Goal: Task Accomplishment & Management: Use online tool/utility

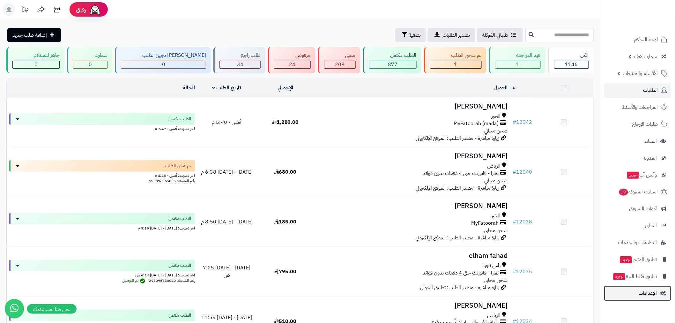
click at [659, 294] on link "الإعدادات" at bounding box center [637, 292] width 67 height 15
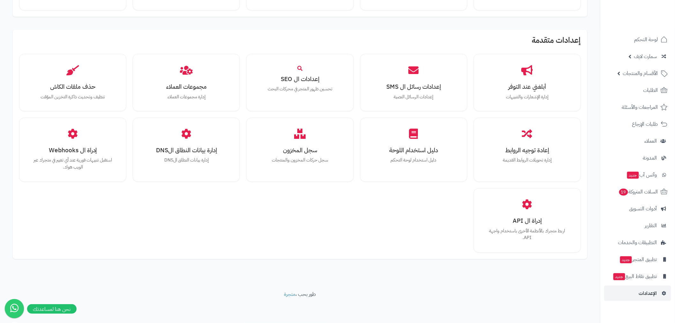
scroll to position [371, 0]
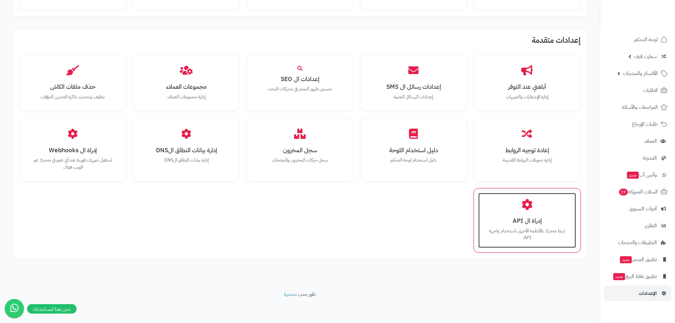
click at [518, 218] on h3 "إدراة ال API" at bounding box center [527, 220] width 85 height 7
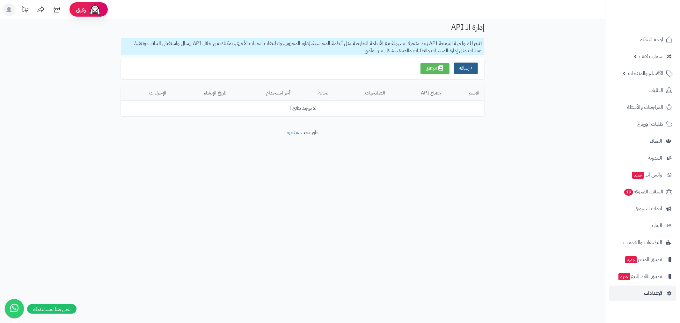
click at [469, 66] on button "+ إضافة" at bounding box center [466, 67] width 24 height 11
